Goal: Task Accomplishment & Management: Manage account settings

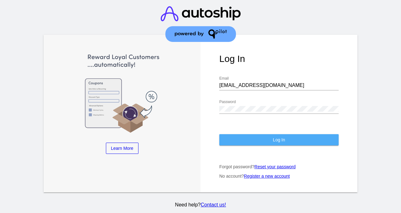
click at [273, 137] on span "Log In" at bounding box center [279, 139] width 12 height 5
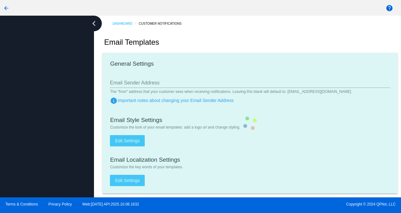
type input "[EMAIL_ADDRESS][DOMAIN_NAME]"
checkbox input "true"
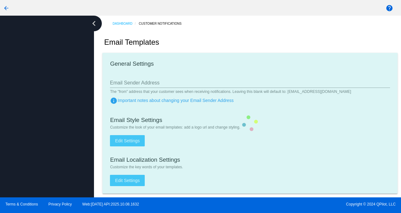
type input "[PERSON_NAME][EMAIL_ADDRESS][DOMAIN_NAME]"
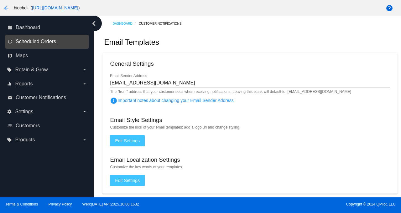
click at [44, 43] on span "Scheduled Orders" at bounding box center [36, 42] width 40 height 6
